Goal: Transaction & Acquisition: Obtain resource

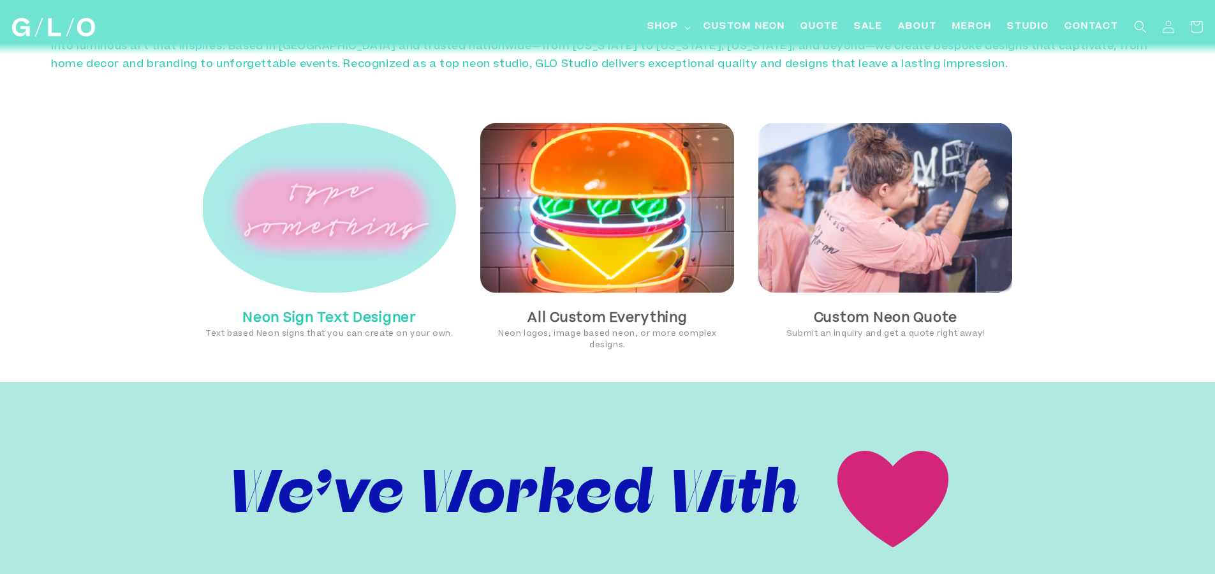
scroll to position [919, 0]
click at [363, 219] on img at bounding box center [329, 207] width 254 height 170
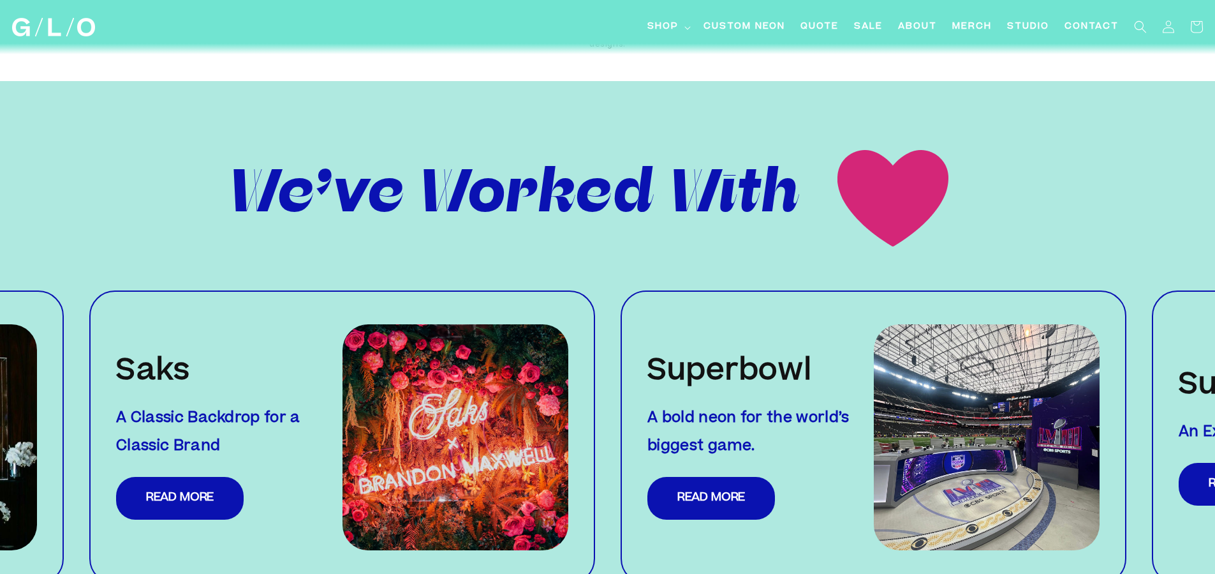
scroll to position [917, 0]
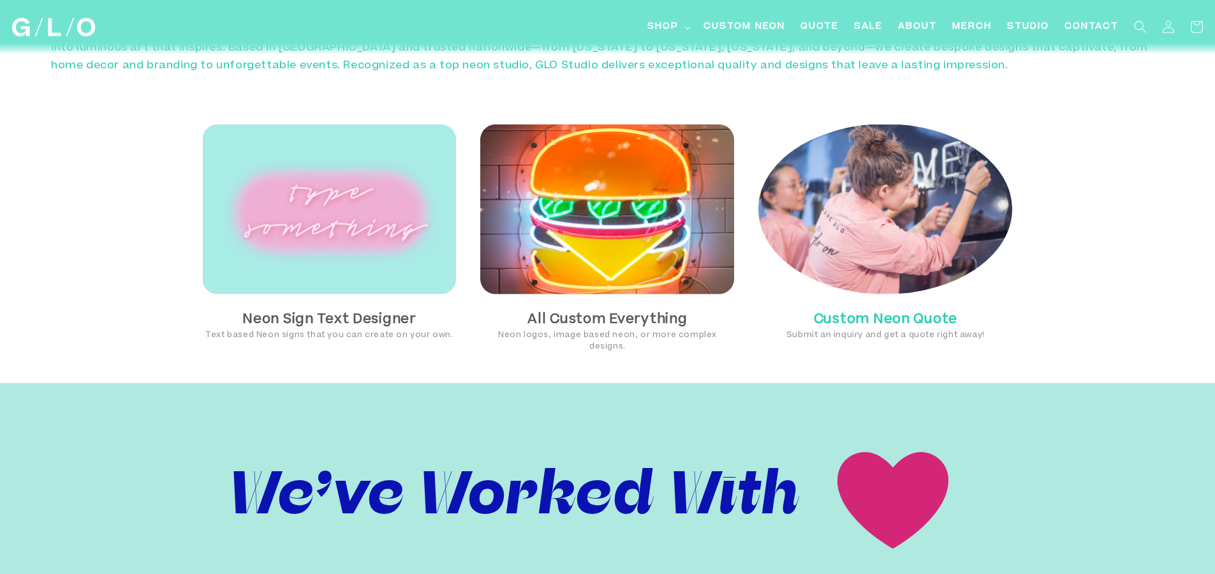
click at [917, 200] on img at bounding box center [886, 209] width 254 height 170
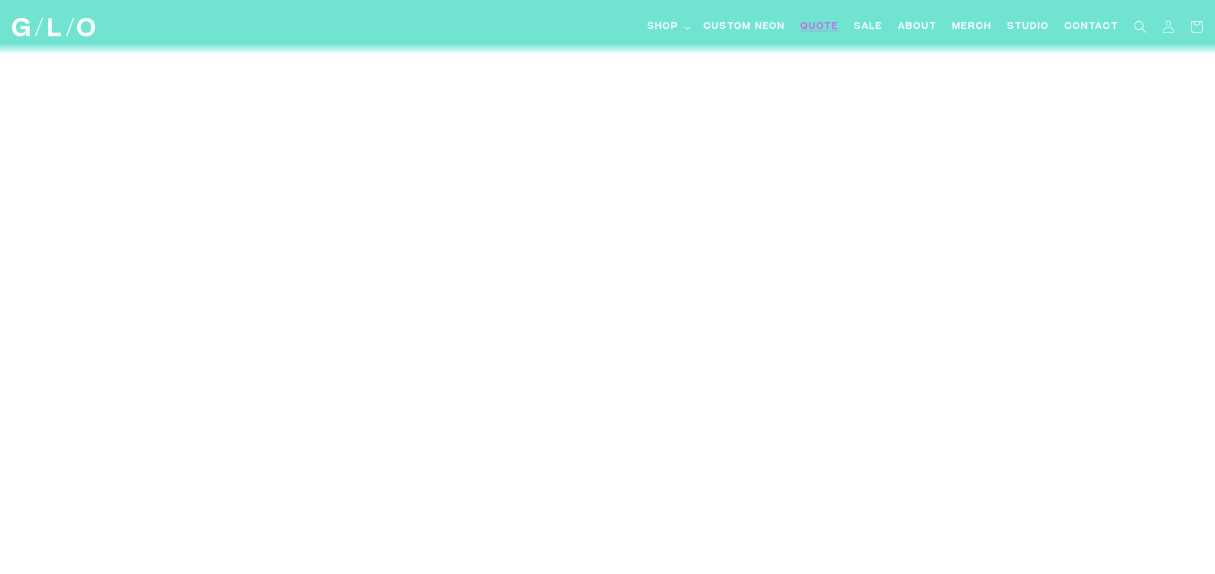
scroll to position [919, 0]
